Goal: Transaction & Acquisition: Purchase product/service

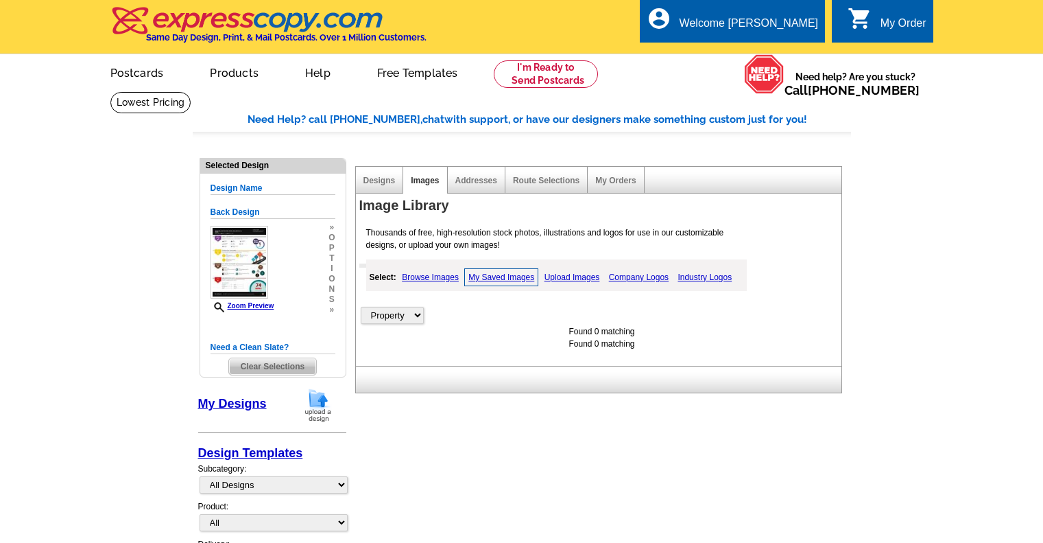
select select "6"
select select "property"
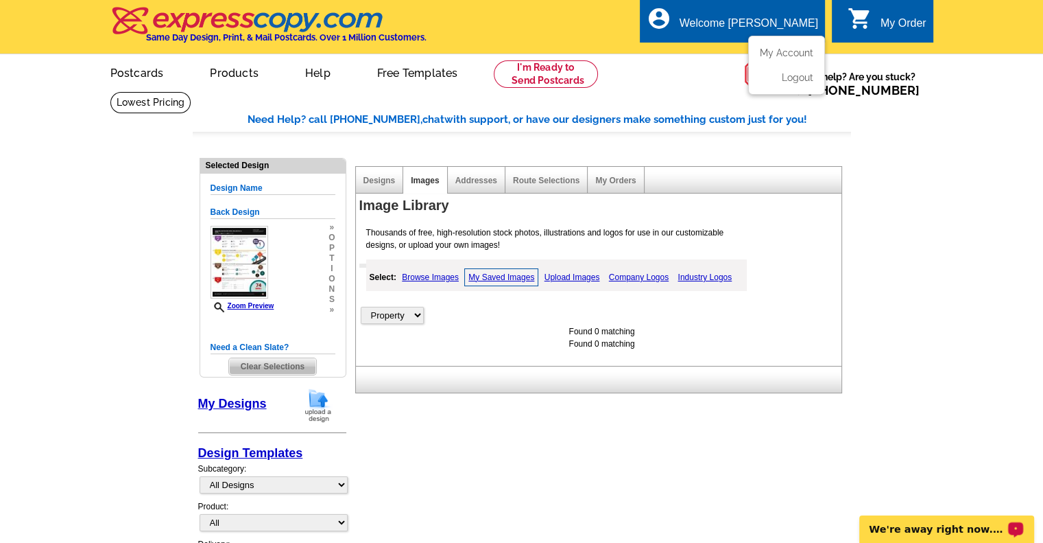
click at [797, 14] on div "account_circle Welcome SUSAN My Account Logout" at bounding box center [732, 20] width 185 height 43
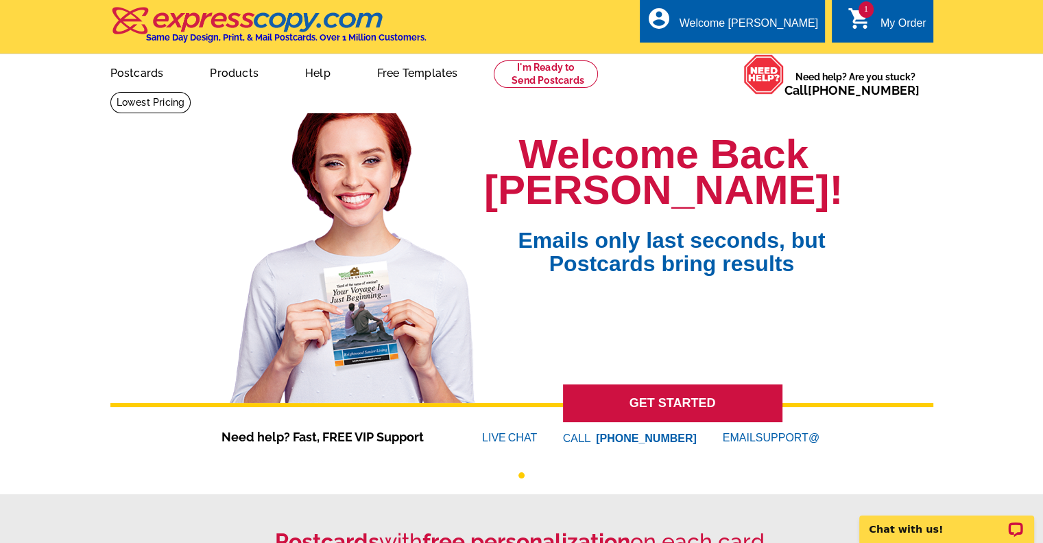
click at [866, 12] on span "1" at bounding box center [866, 9] width 15 height 16
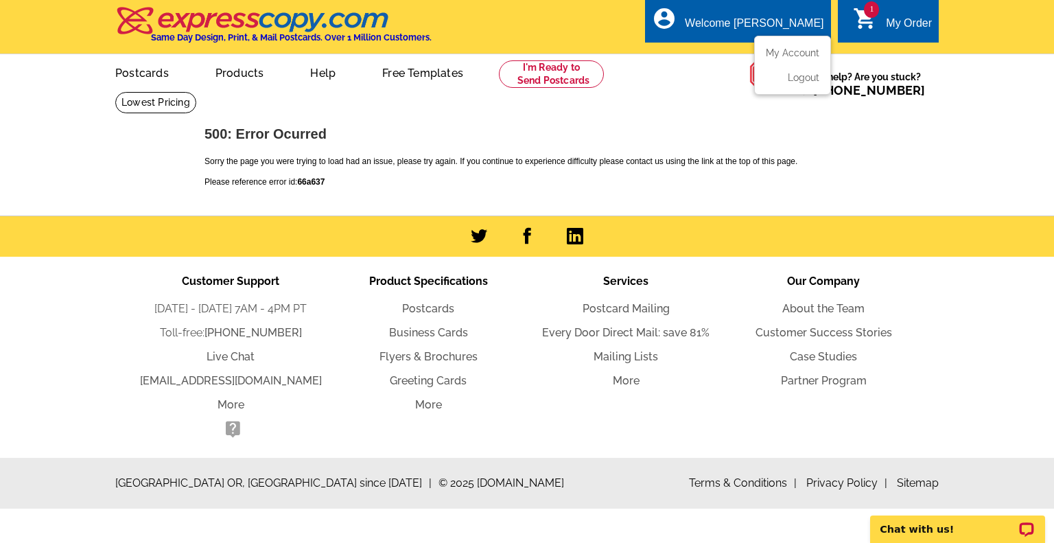
click at [750, 17] on div "Welcome [PERSON_NAME]" at bounding box center [754, 26] width 139 height 19
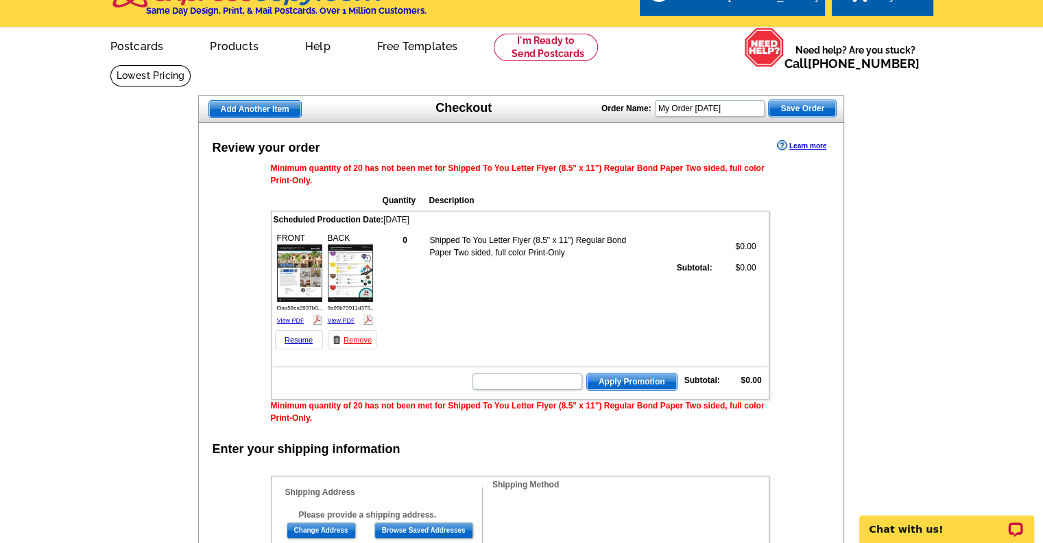
scroll to position [69, 0]
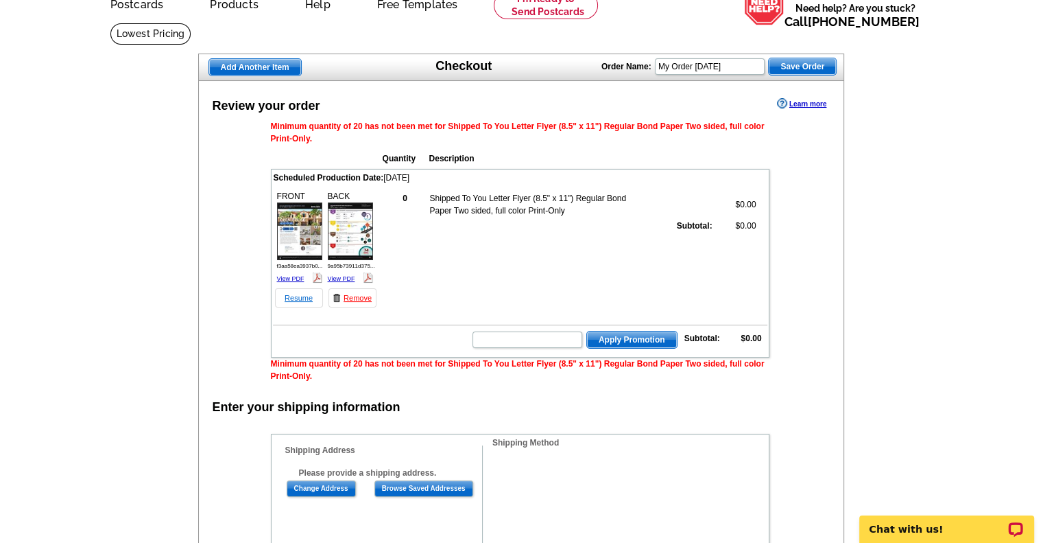
click at [296, 296] on link "Resume" at bounding box center [299, 297] width 48 height 19
click at [303, 294] on link "Resume" at bounding box center [299, 297] width 48 height 19
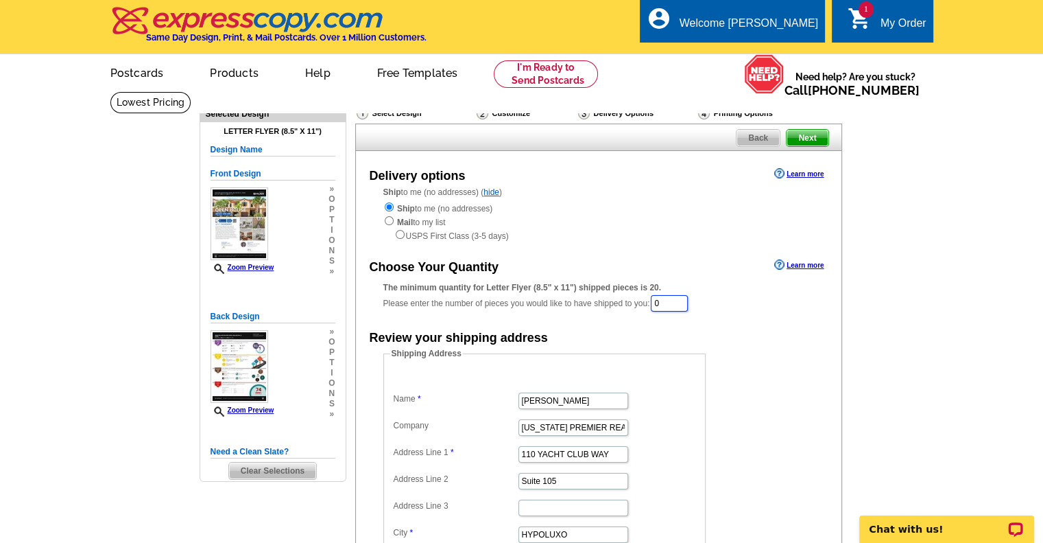
click at [676, 304] on input "0" at bounding box center [669, 303] width 37 height 16
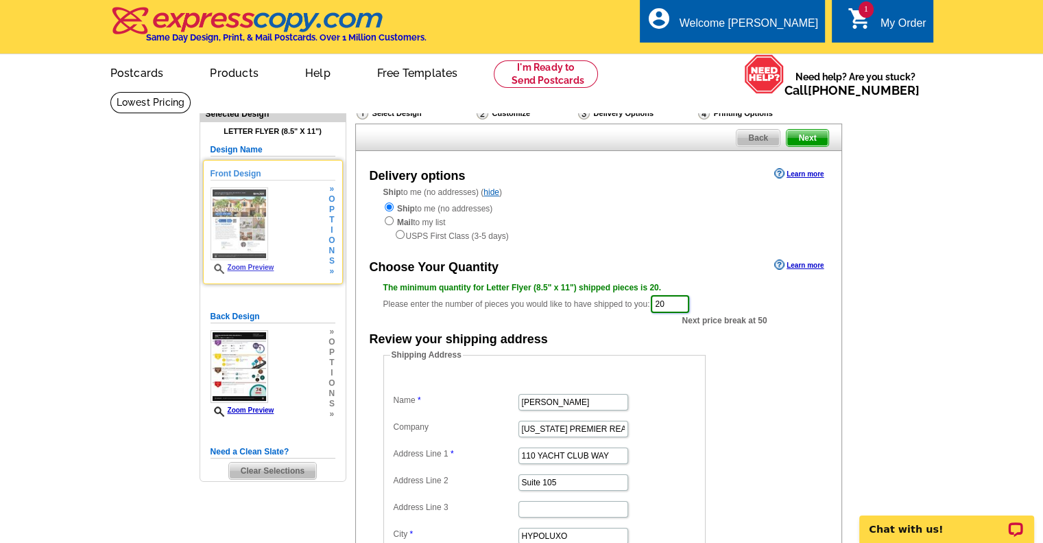
type input "20"
click at [240, 215] on img at bounding box center [240, 223] width 58 height 73
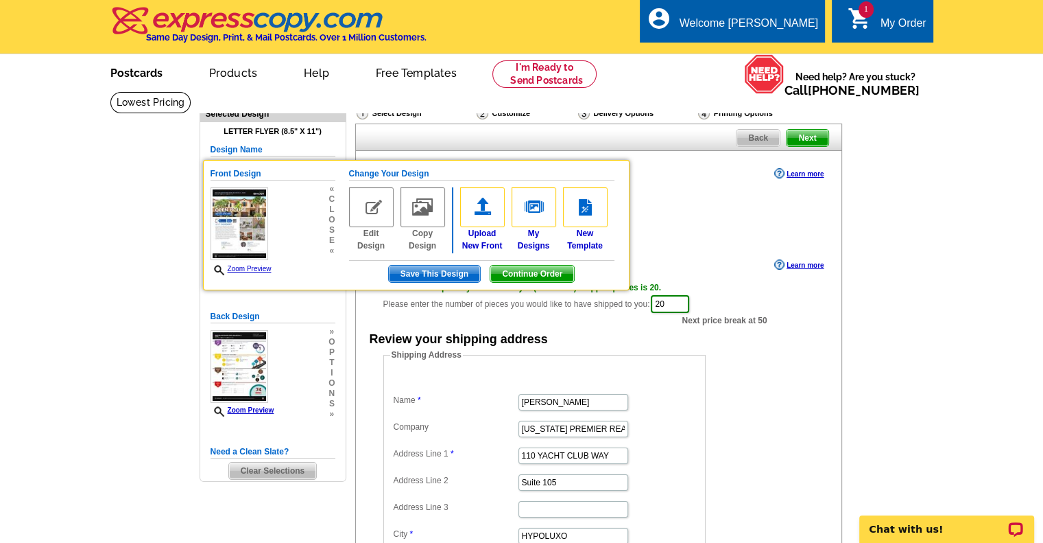
click at [140, 73] on link "Postcards" at bounding box center [136, 72] width 96 height 32
